Goal: Task Accomplishment & Management: Use online tool/utility

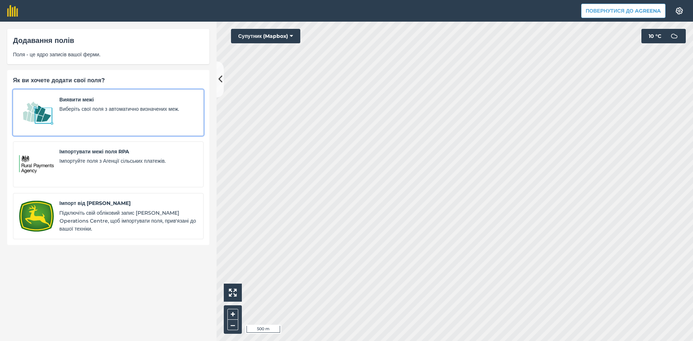
click at [51, 122] on img at bounding box center [36, 113] width 35 height 34
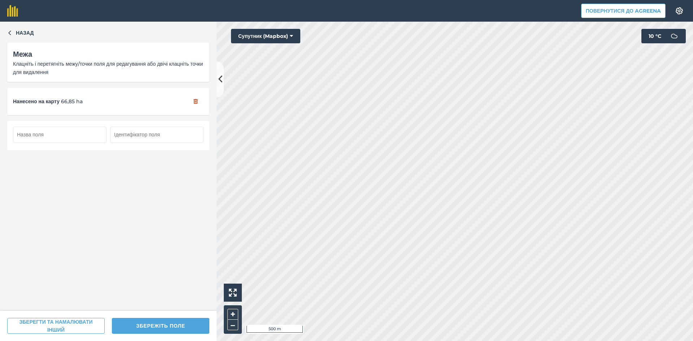
click at [57, 135] on input "text" at bounding box center [60, 135] width 94 height 16
type input "43"
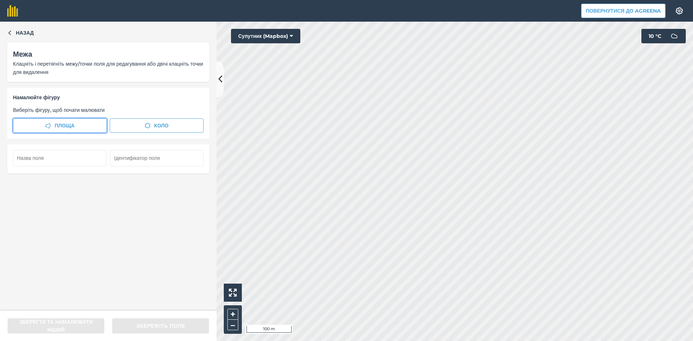
click at [71, 124] on span "Площа" at bounding box center [65, 126] width 20 height 8
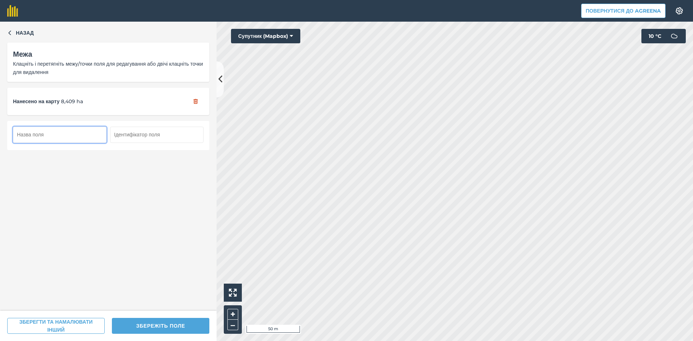
click at [64, 131] on input "text" at bounding box center [60, 135] width 94 height 16
type input "2"
type input "44"
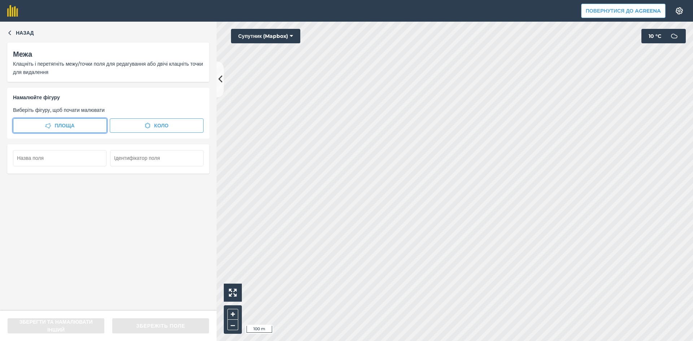
click at [66, 126] on span "Площа" at bounding box center [65, 126] width 20 height 8
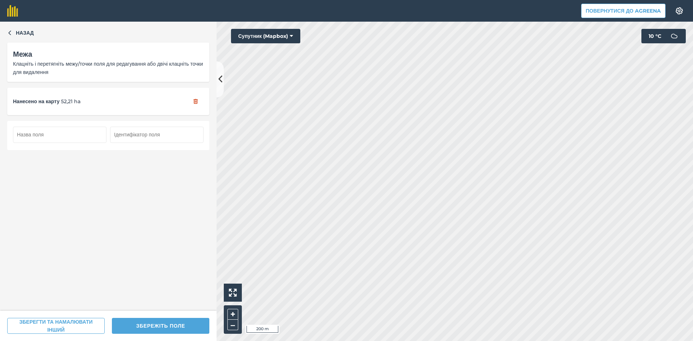
click at [53, 133] on input "text" at bounding box center [60, 135] width 94 height 16
type input "45"
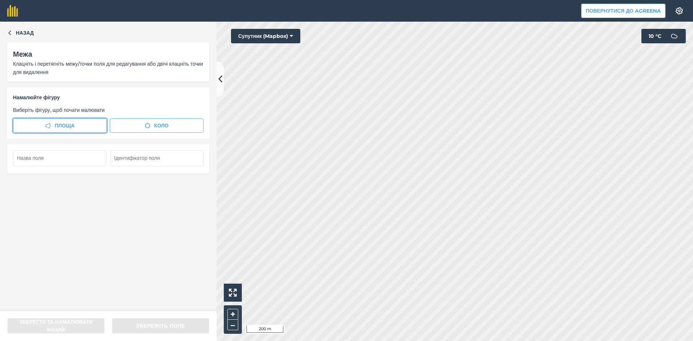
click at [65, 126] on span "Площа" at bounding box center [65, 126] width 20 height 8
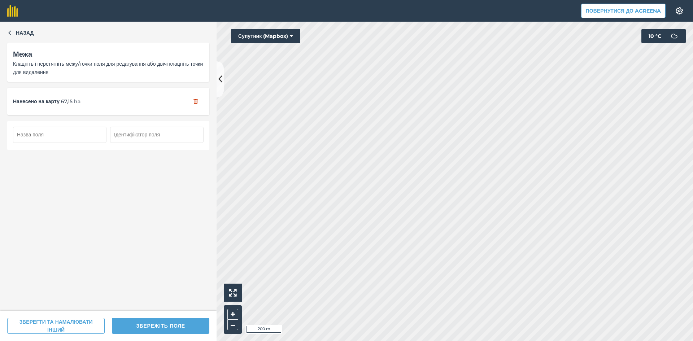
click at [83, 132] on input "text" at bounding box center [60, 135] width 94 height 16
type input "46"
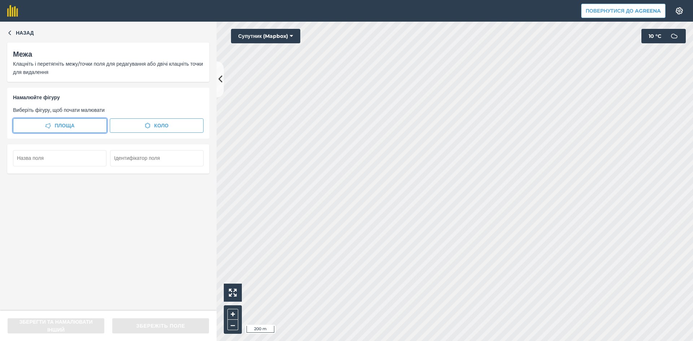
click at [59, 124] on span "Площа" at bounding box center [65, 126] width 20 height 8
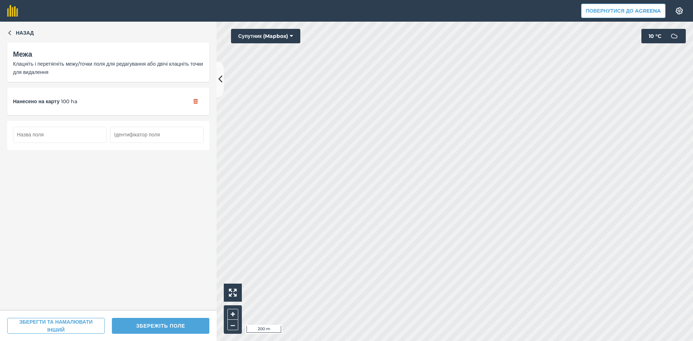
click at [56, 135] on input "text" at bounding box center [60, 135] width 94 height 16
type input "47"
